Goal: Task Accomplishment & Management: Use online tool/utility

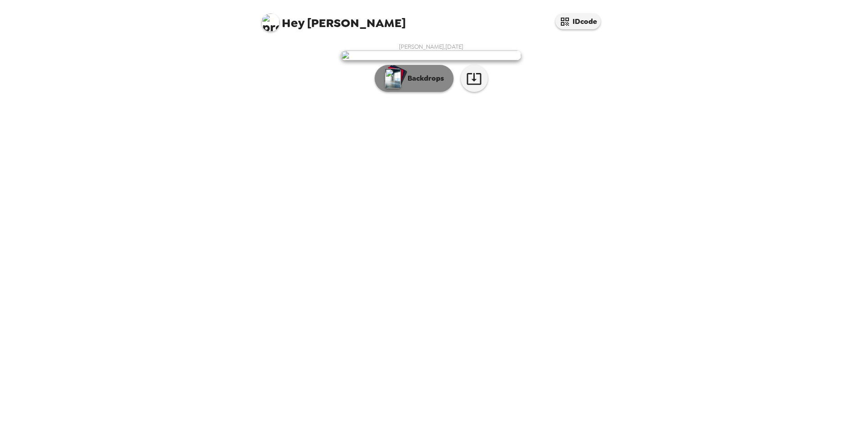
click at [426, 84] on p "Backdrops" at bounding box center [423, 78] width 41 height 11
click at [432, 84] on p "Backdrops" at bounding box center [423, 78] width 41 height 11
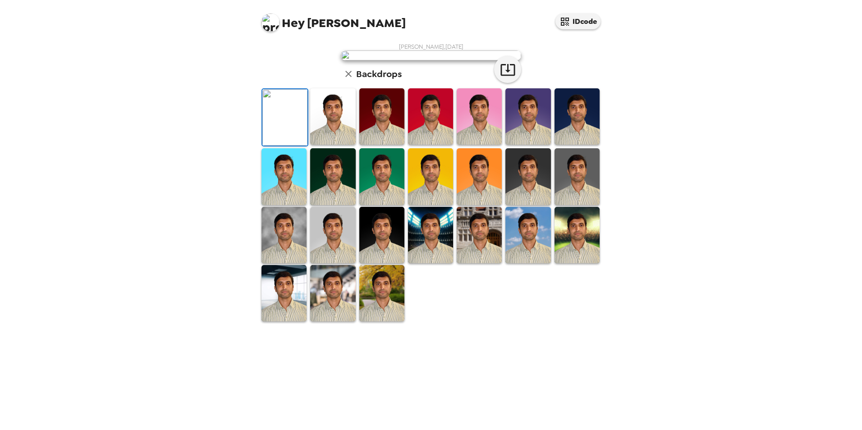
click at [452, 60] on img at bounding box center [431, 56] width 180 height 10
click at [530, 171] on div "[PERSON_NAME] , [DATE] Backdrops" at bounding box center [431, 183] width 343 height 280
